Goal: Task Accomplishment & Management: Manage account settings

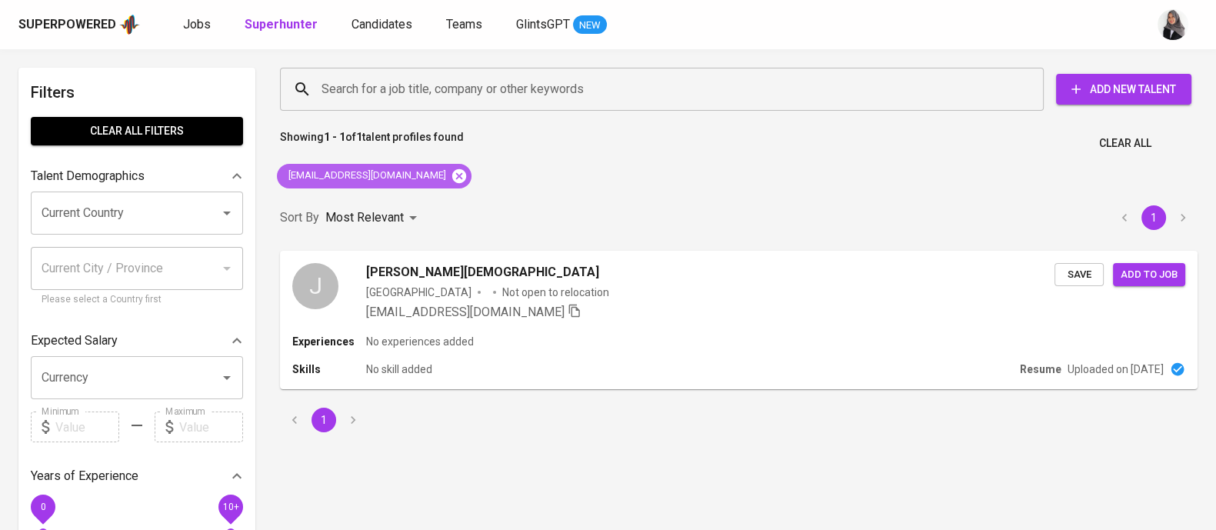
click at [452, 171] on icon at bounding box center [459, 175] width 14 height 14
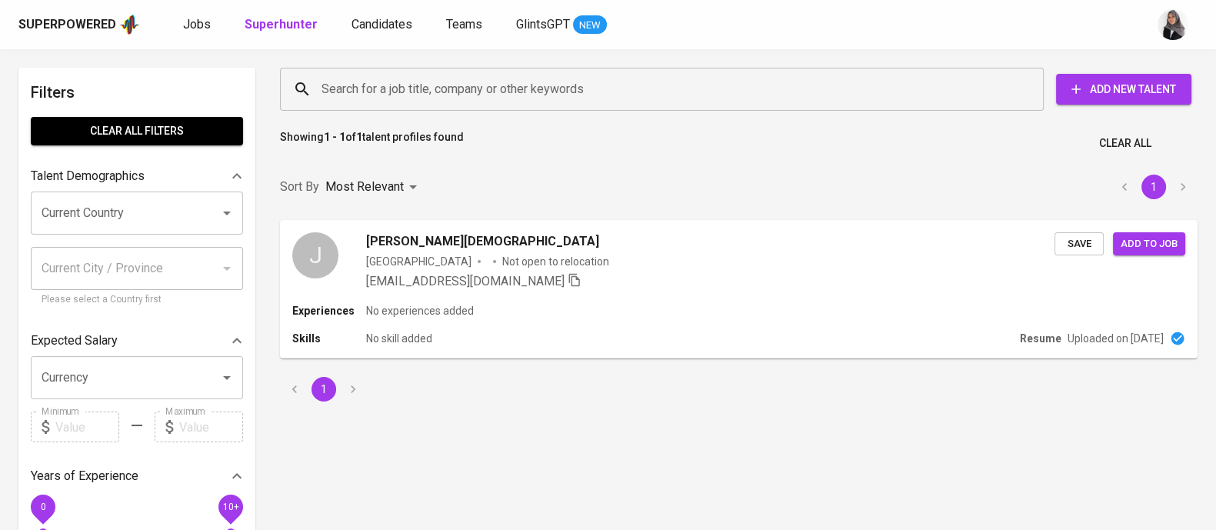
click at [513, 98] on input "Search for a job title, company or other keywords" at bounding box center [666, 89] width 696 height 29
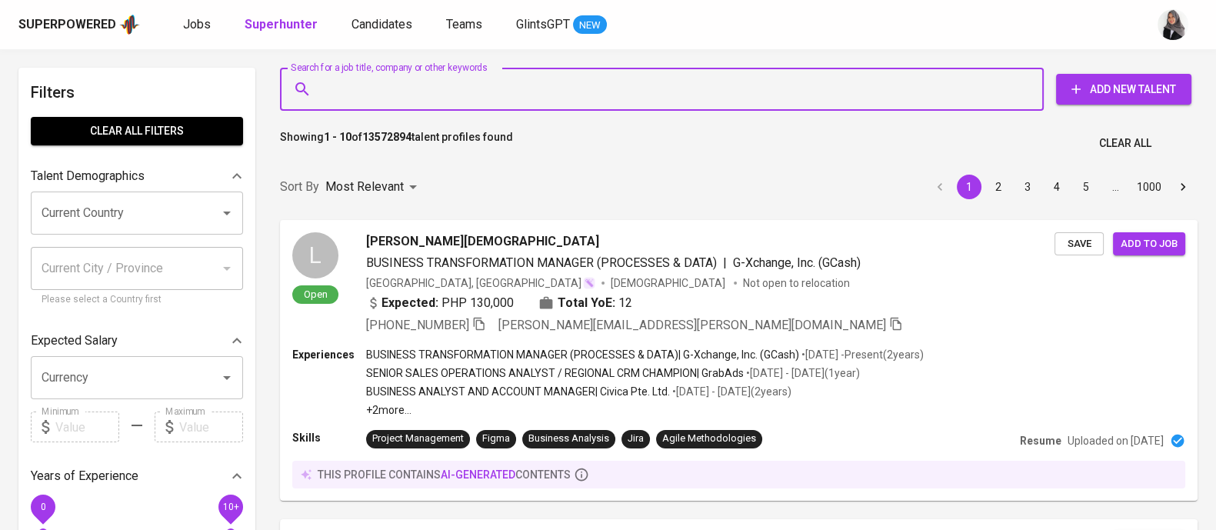
paste input "[PERSON_NAME][EMAIL_ADDRESS][PERSON_NAME][DOMAIN_NAME]"
type input "[PERSON_NAME][EMAIL_ADDRESS][PERSON_NAME][DOMAIN_NAME]"
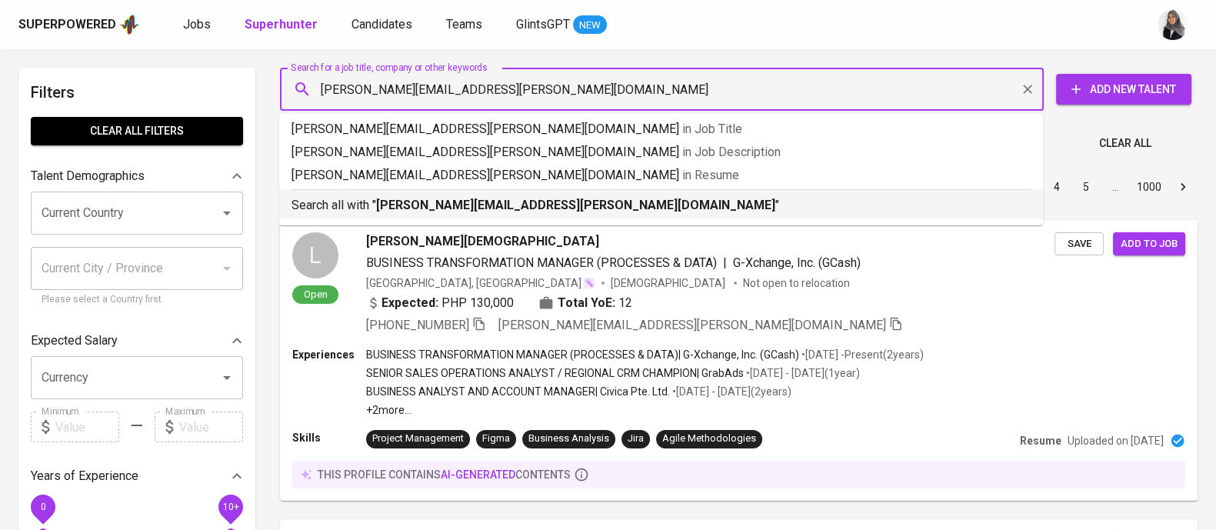
click at [511, 198] on b "[PERSON_NAME][EMAIL_ADDRESS][PERSON_NAME][DOMAIN_NAME]" at bounding box center [575, 205] width 399 height 15
click at [511, 197] on div "Sort By Most Relevant MOST_RELEVANT 1 2 3 4 5 … 1000" at bounding box center [739, 187] width 936 height 47
click at [461, 199] on div "Sort By Most Relevant MOST_RELEVANT 1 2 3 4 5 … 1000" at bounding box center [739, 187] width 936 height 47
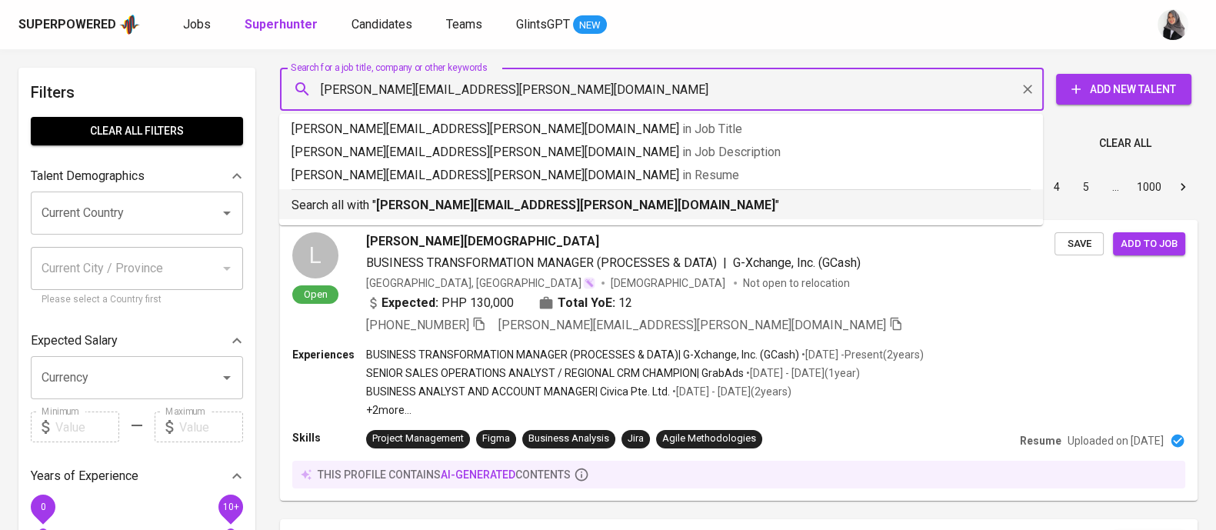
click at [461, 199] on div "Sort By Most Relevant MOST_RELEVANT 1 2 3 4 5 … 1000" at bounding box center [739, 187] width 936 height 47
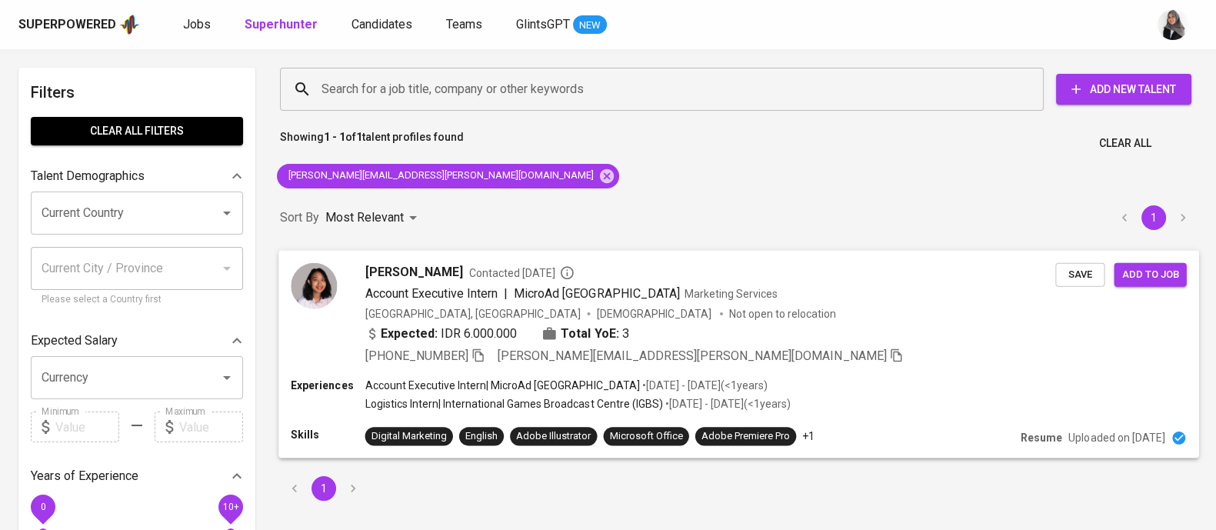
click at [812, 338] on div "Expected: IDR 6.000.000 Total YoE: 3" at bounding box center [710, 335] width 690 height 22
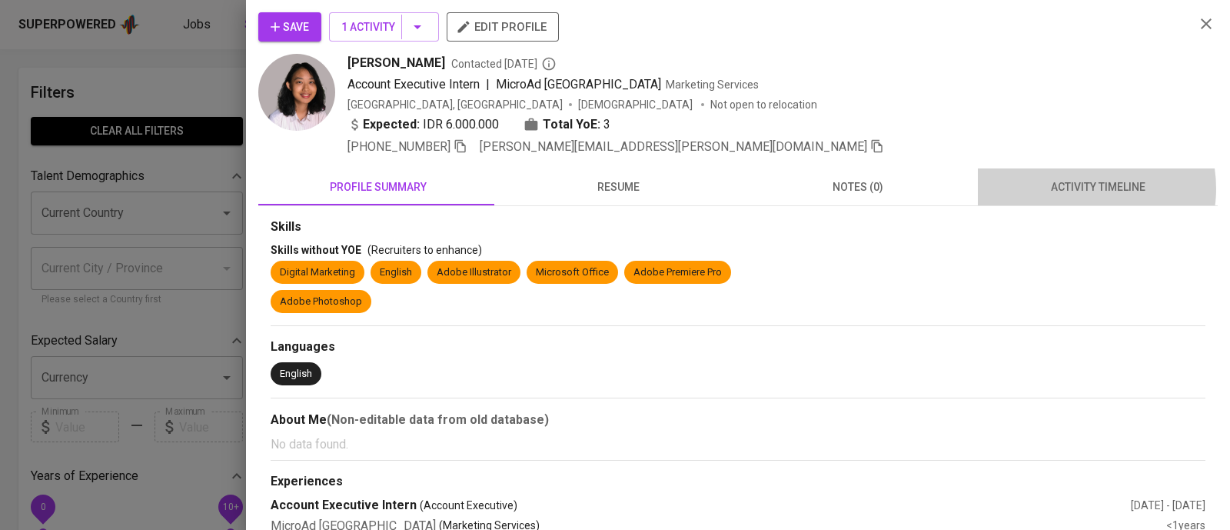
click at [1072, 188] on span "activity timeline" at bounding box center [1097, 187] width 221 height 19
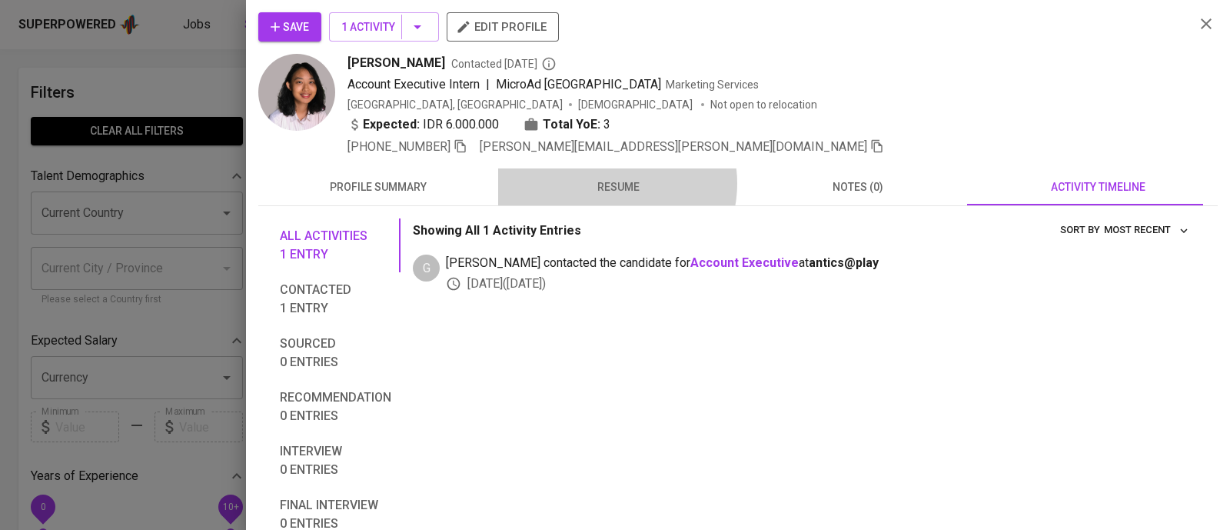
click at [607, 183] on span "resume" at bounding box center [617, 187] width 221 height 19
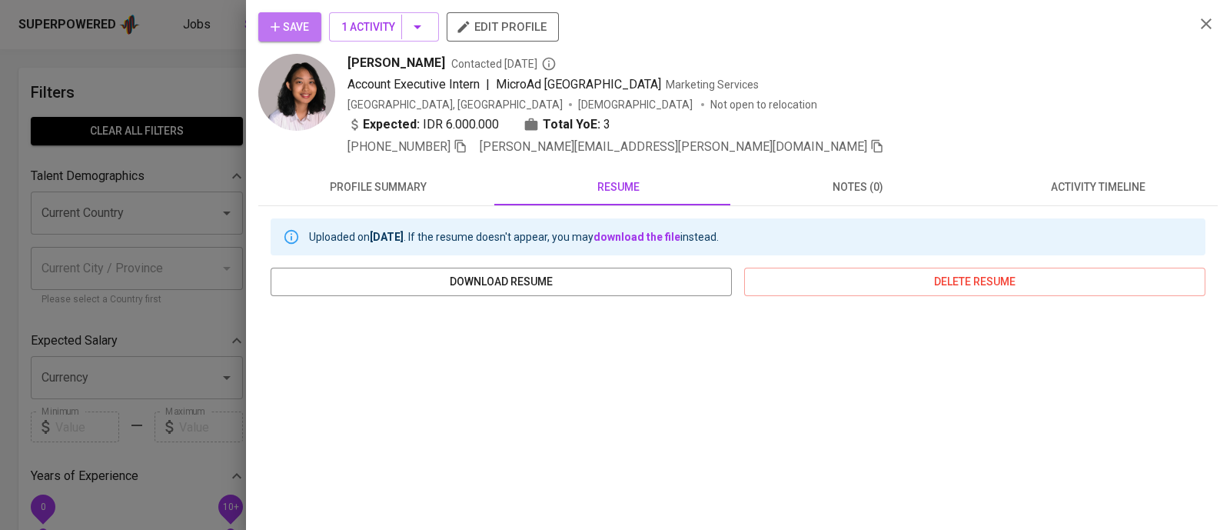
click at [294, 28] on span "Save" at bounding box center [290, 27] width 38 height 19
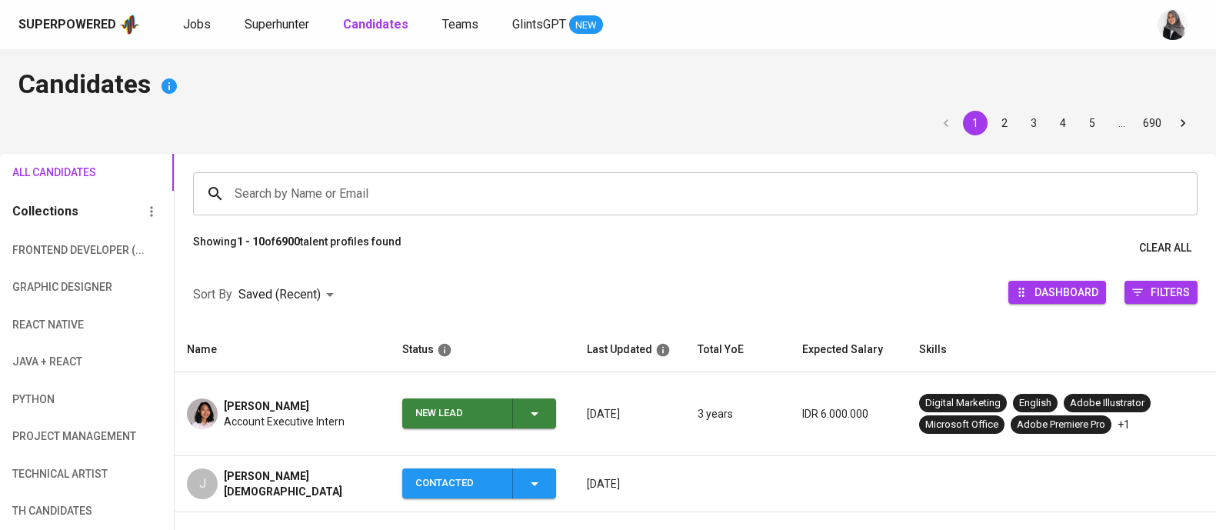
scroll to position [67, 0]
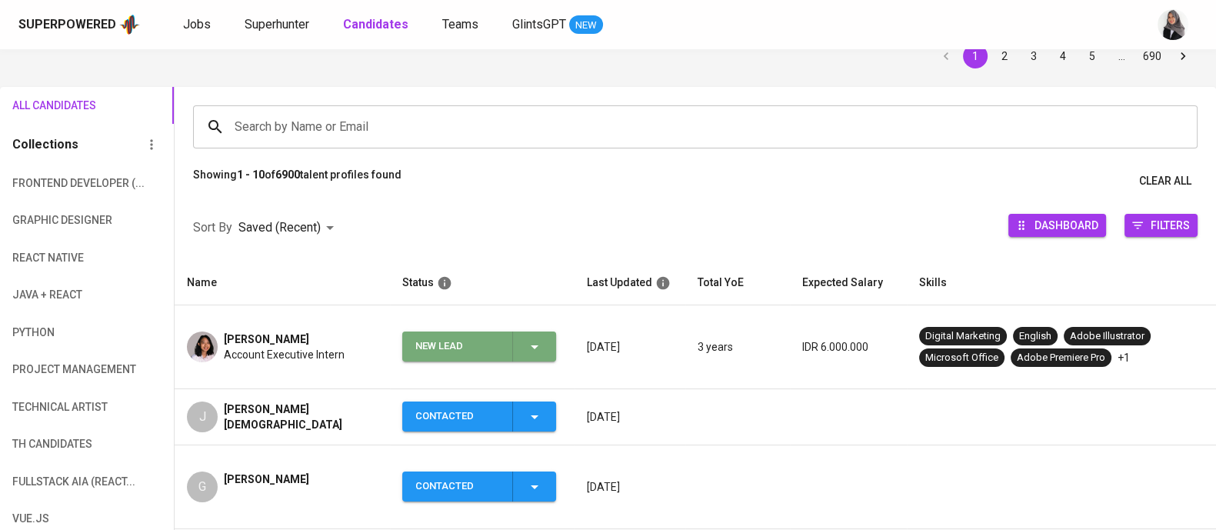
click at [542, 338] on icon "button" at bounding box center [534, 347] width 18 height 18
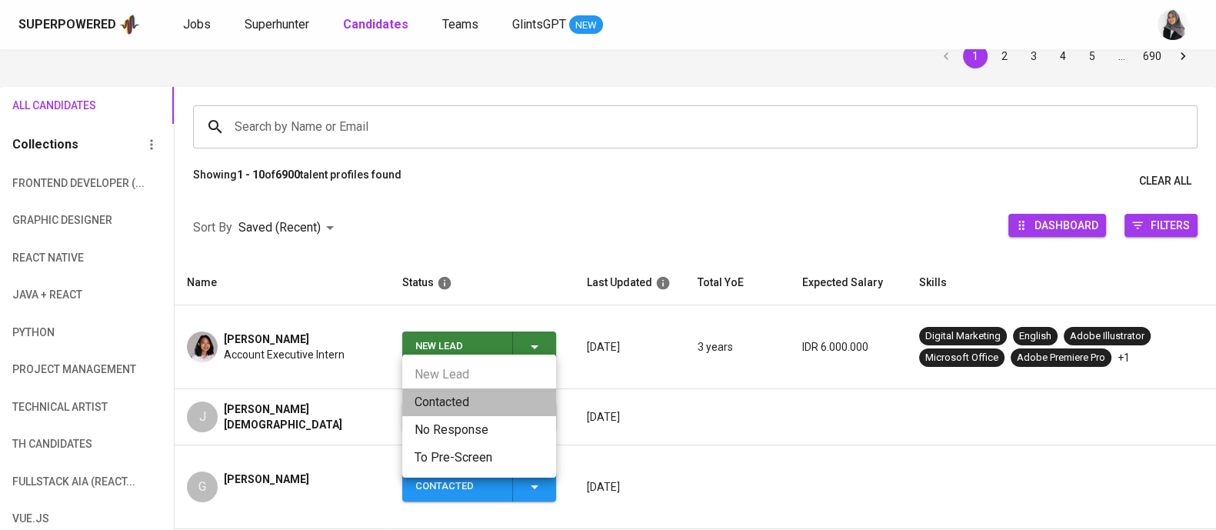
click at [454, 411] on li "Contacted" at bounding box center [479, 402] width 154 height 28
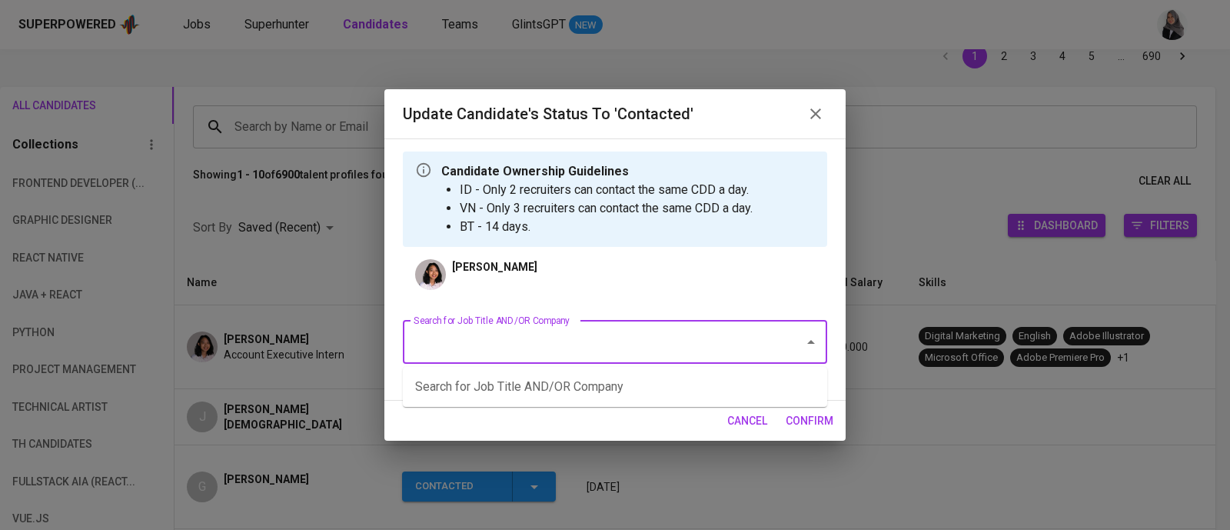
click at [467, 335] on input "Search for Job Title AND/OR Company" at bounding box center [594, 342] width 368 height 29
type input "t"
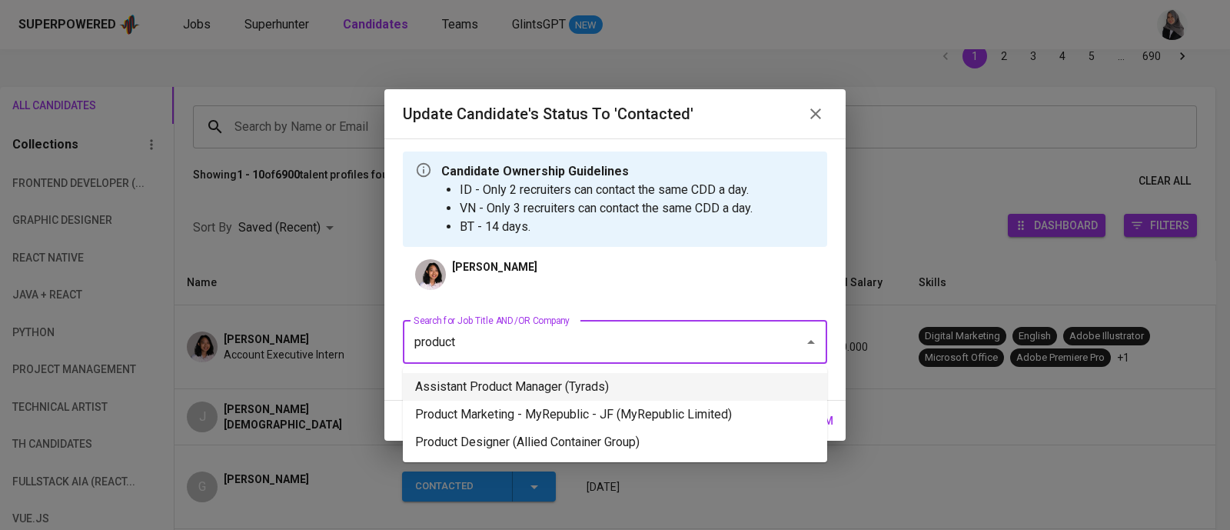
click at [567, 390] on li "Assistant Product Manager (Tyrads)" at bounding box center [615, 387] width 424 height 28
type input "product"
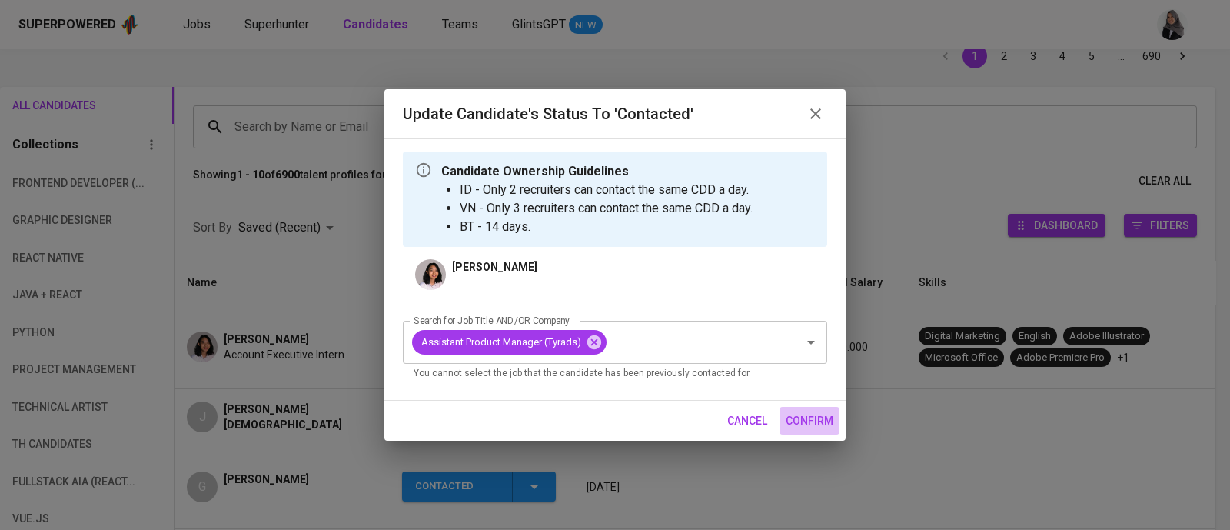
click at [803, 426] on span "confirm" at bounding box center [810, 420] width 48 height 19
